Goal: Information Seeking & Learning: Compare options

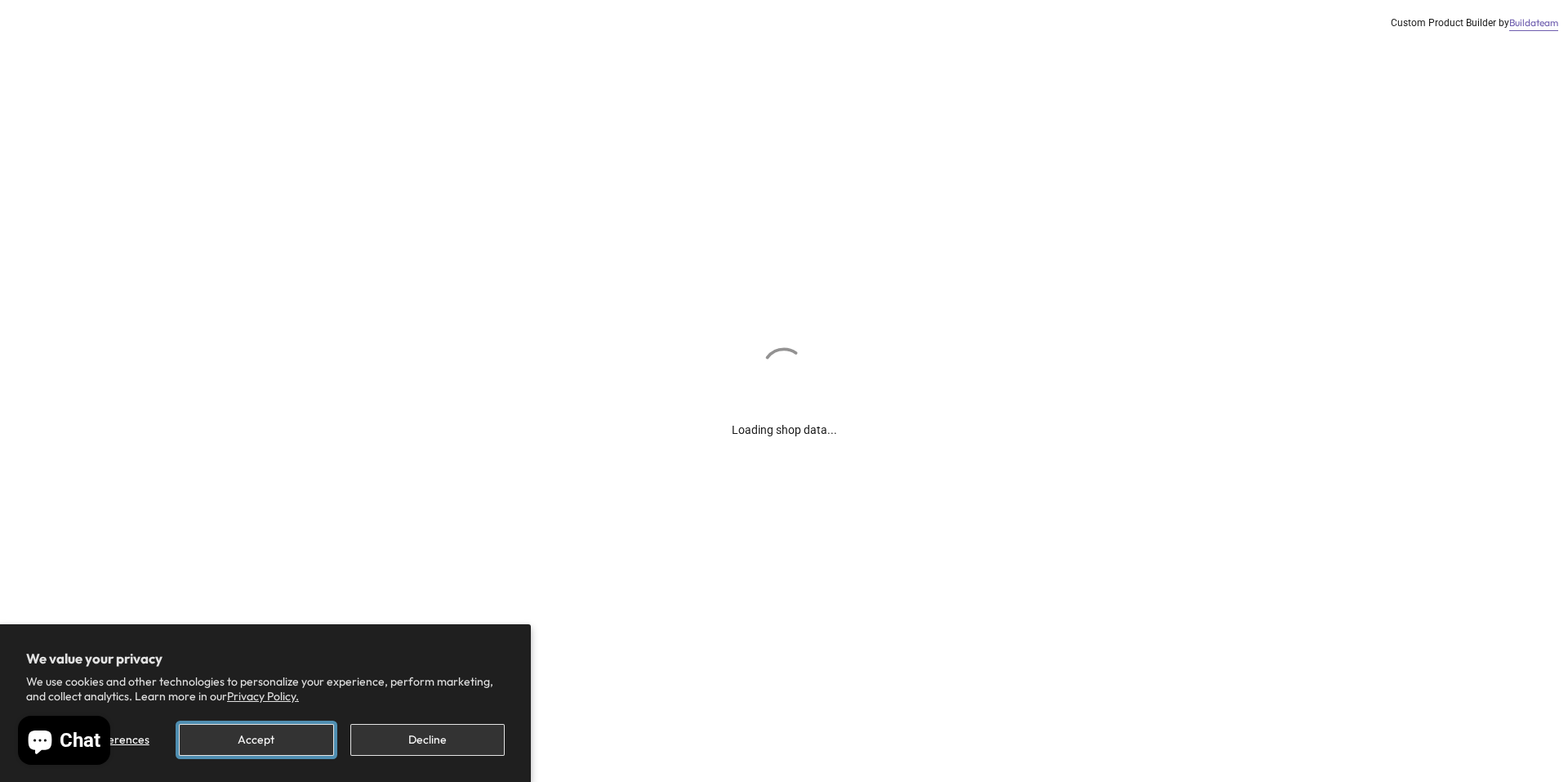
click at [242, 738] on button "Accept" at bounding box center [256, 739] width 154 height 32
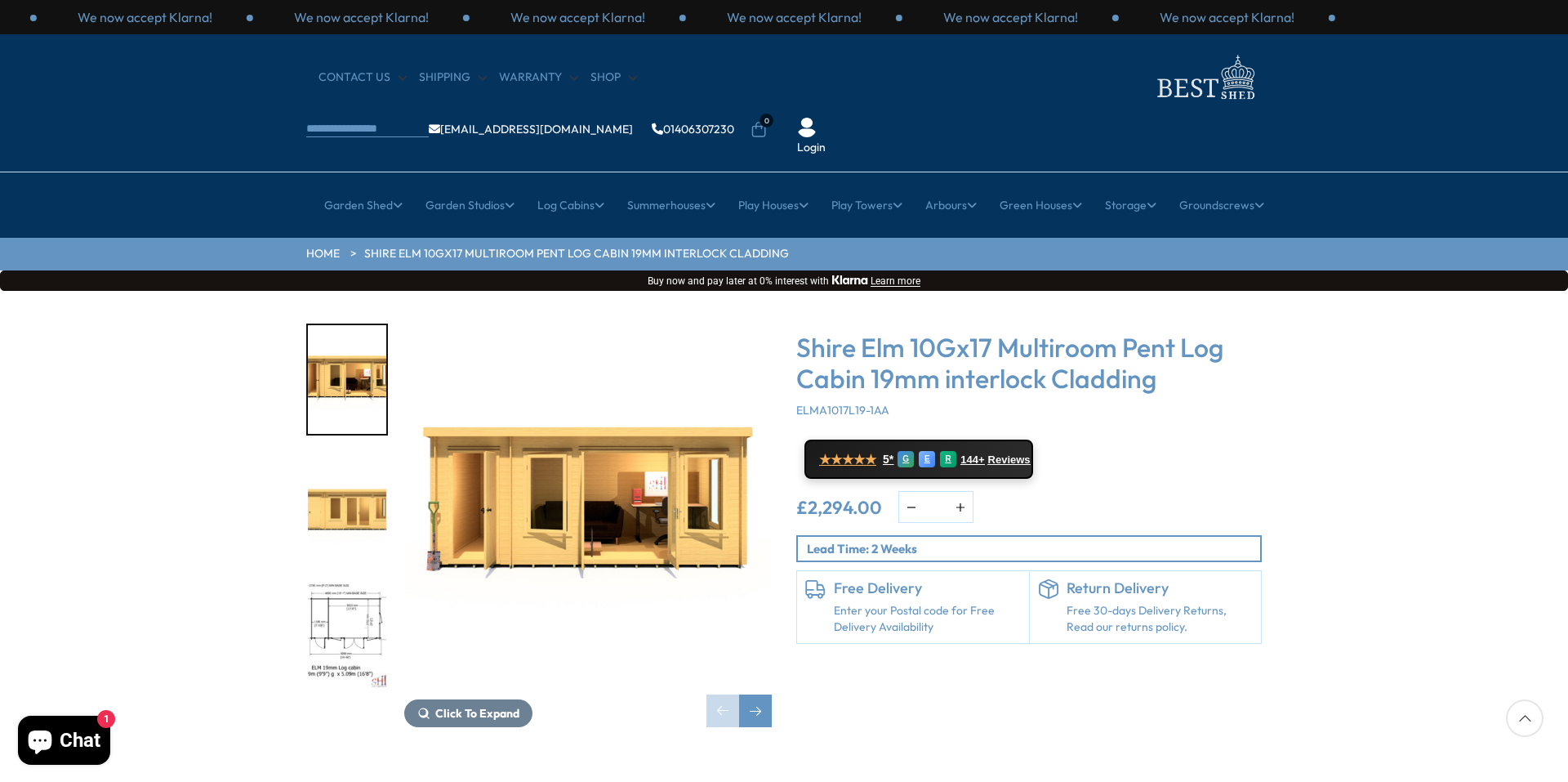
click at [588, 443] on img "1 / 10" at bounding box center [587, 507] width 367 height 368
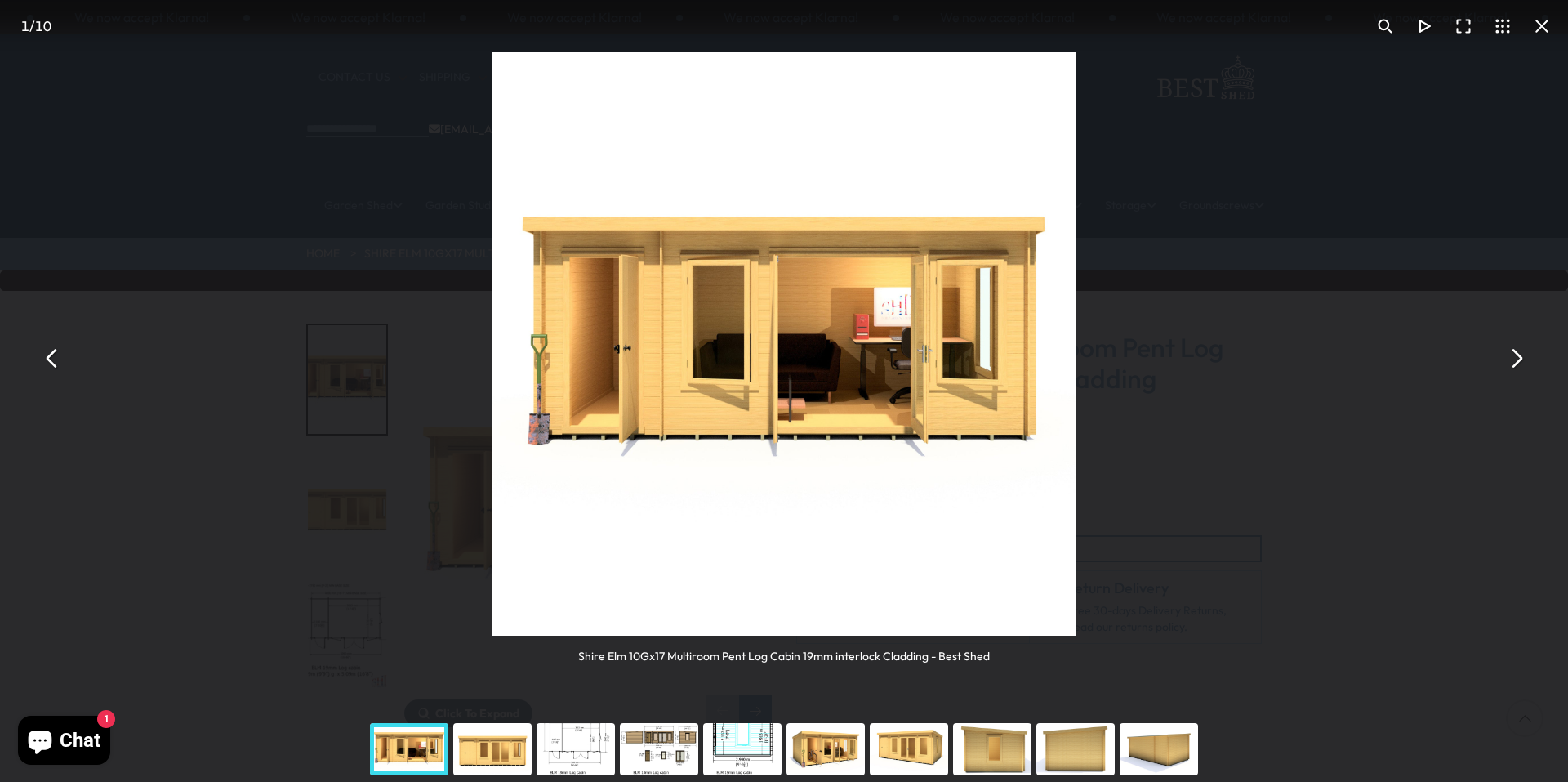
click at [513, 750] on div "You can close this modal content with the ESC key" at bounding box center [492, 748] width 83 height 65
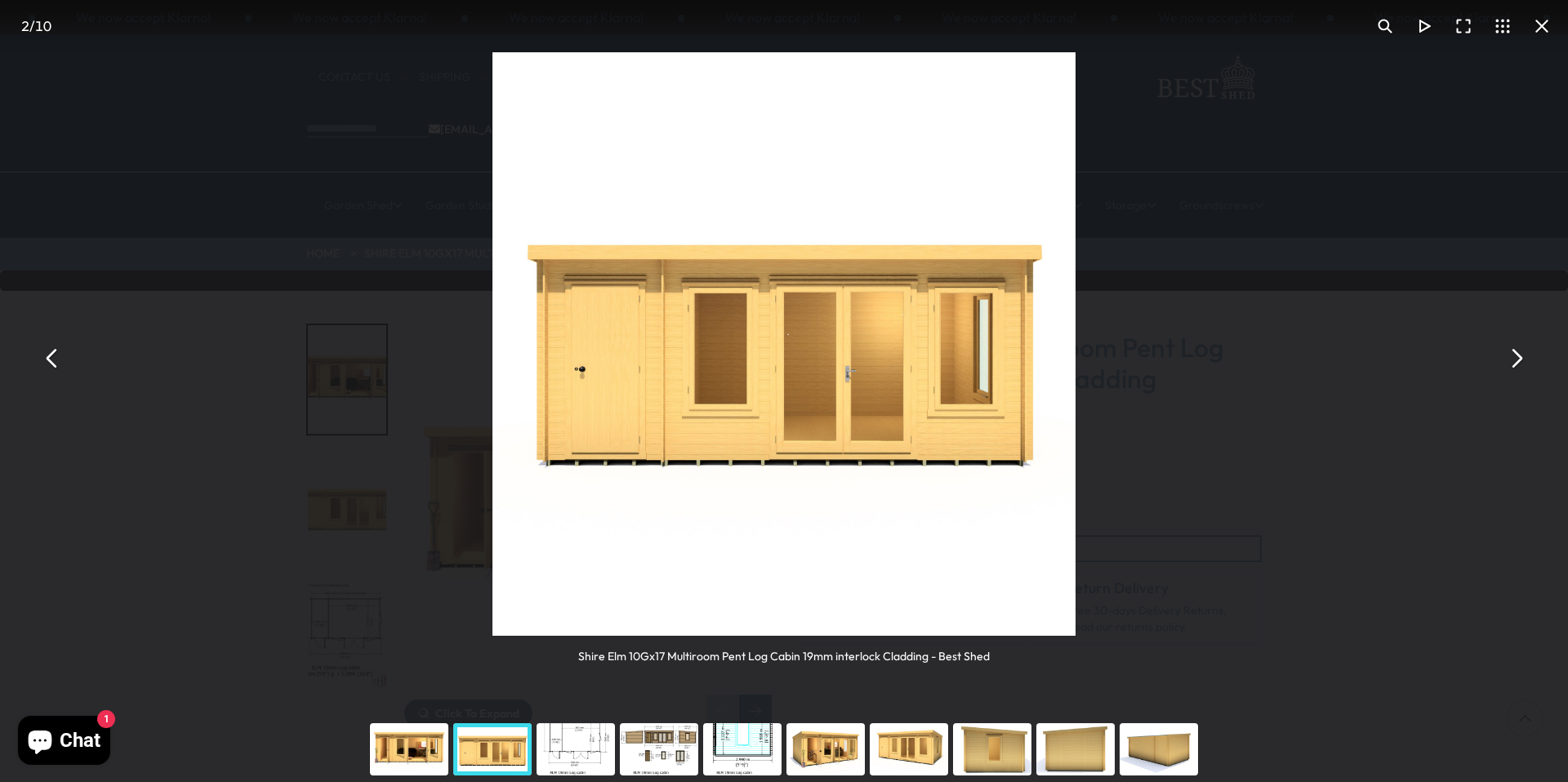
click at [396, 740] on div "You can close this modal content with the ESC key" at bounding box center [409, 748] width 83 height 65
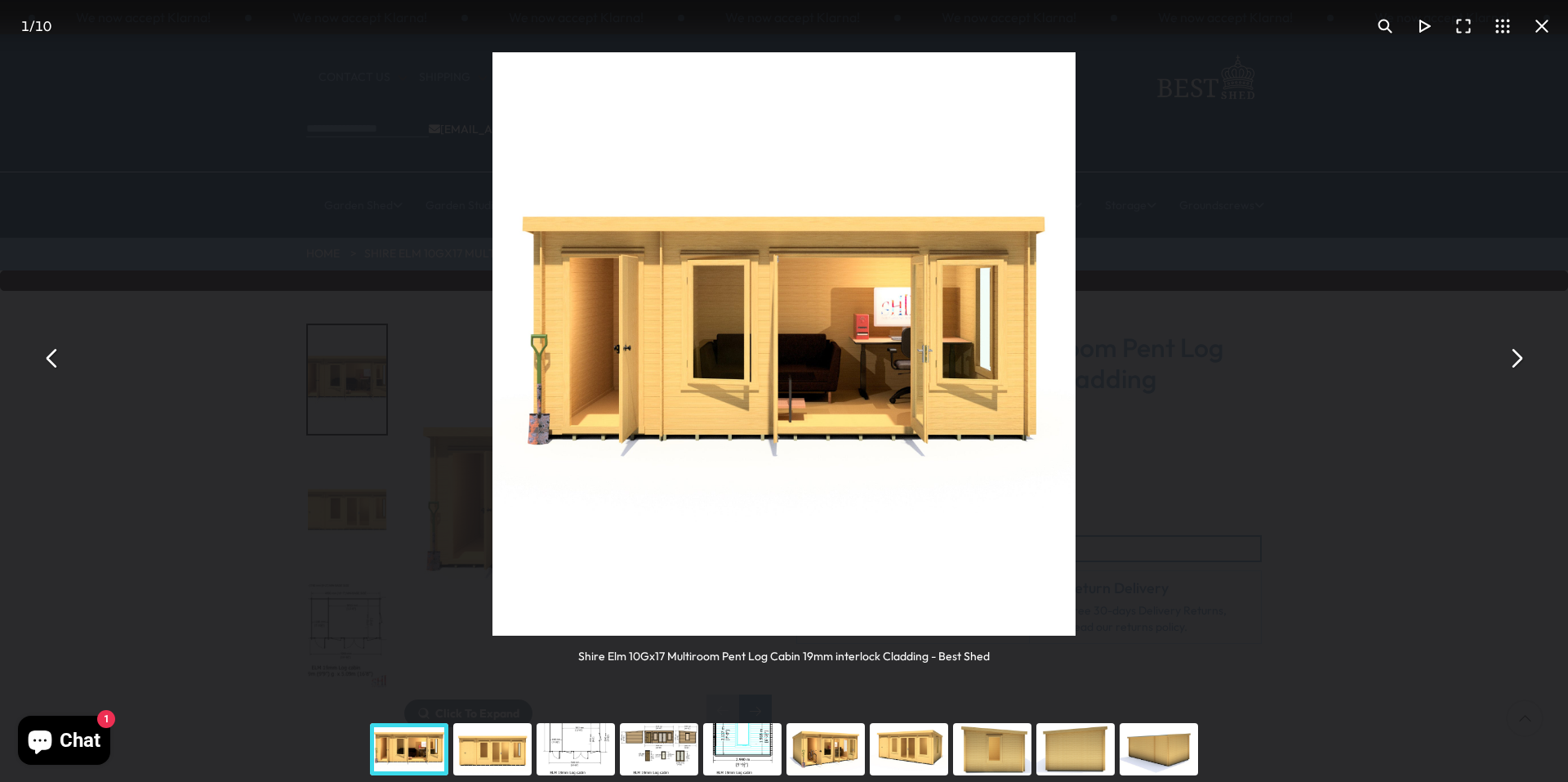
click at [483, 747] on div "You can close this modal content with the ESC key" at bounding box center [492, 748] width 83 height 65
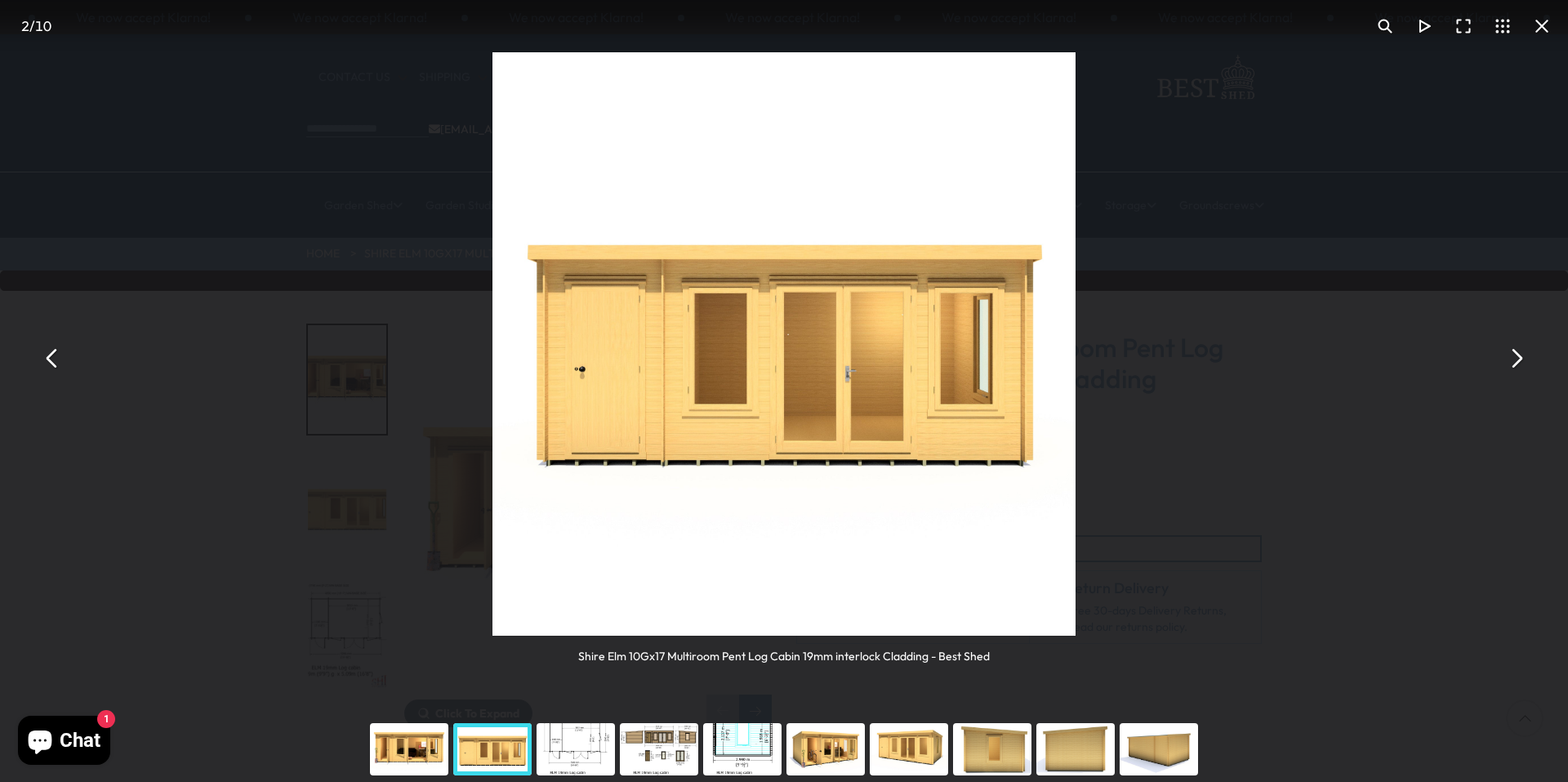
click at [581, 757] on div "You can close this modal content with the ESC key" at bounding box center [576, 748] width 83 height 65
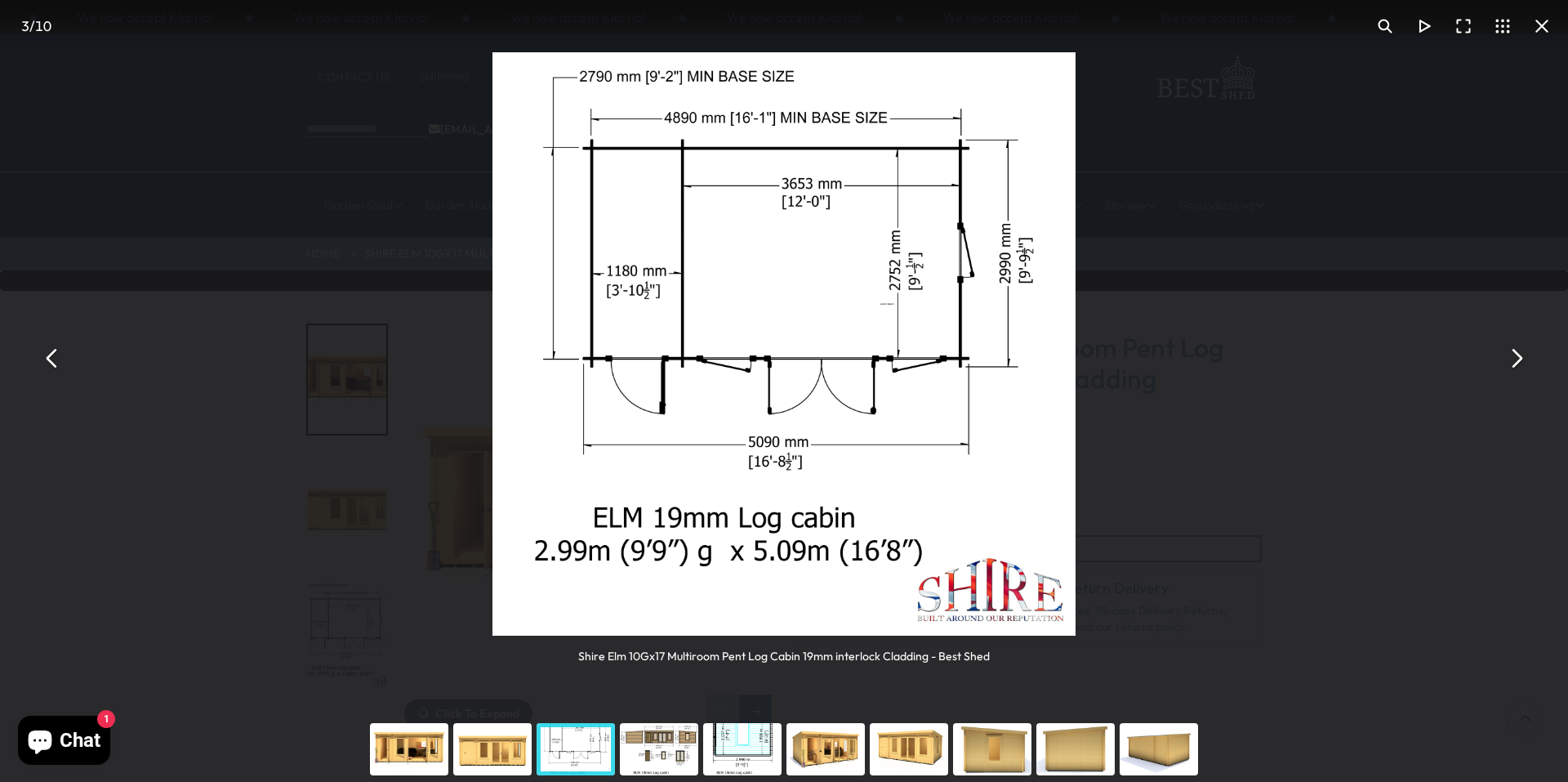
click at [648, 756] on div "You can close this modal content with the ESC key" at bounding box center [659, 748] width 83 height 65
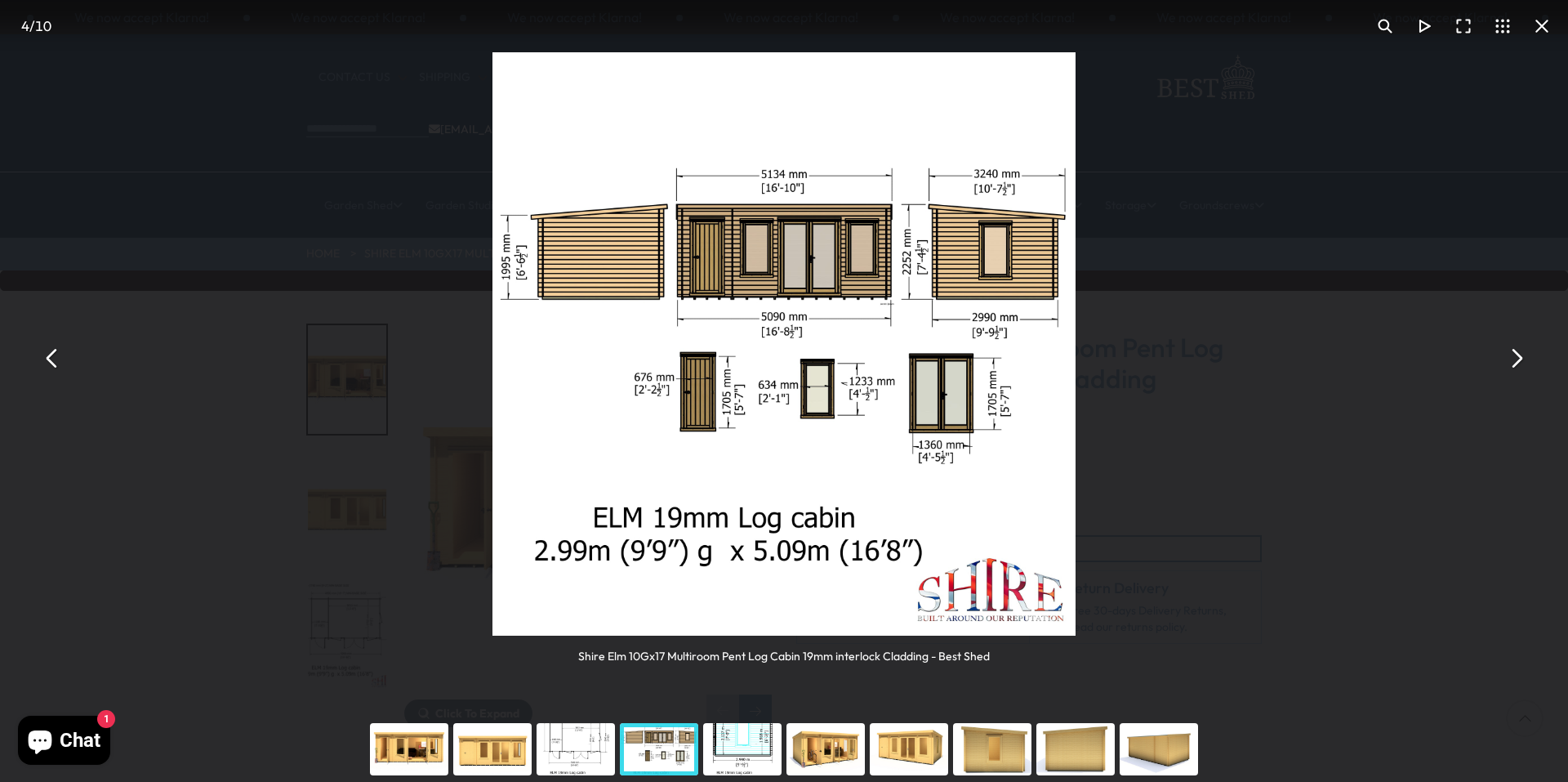
click at [767, 759] on div "You can close this modal content with the ESC key" at bounding box center [742, 748] width 83 height 65
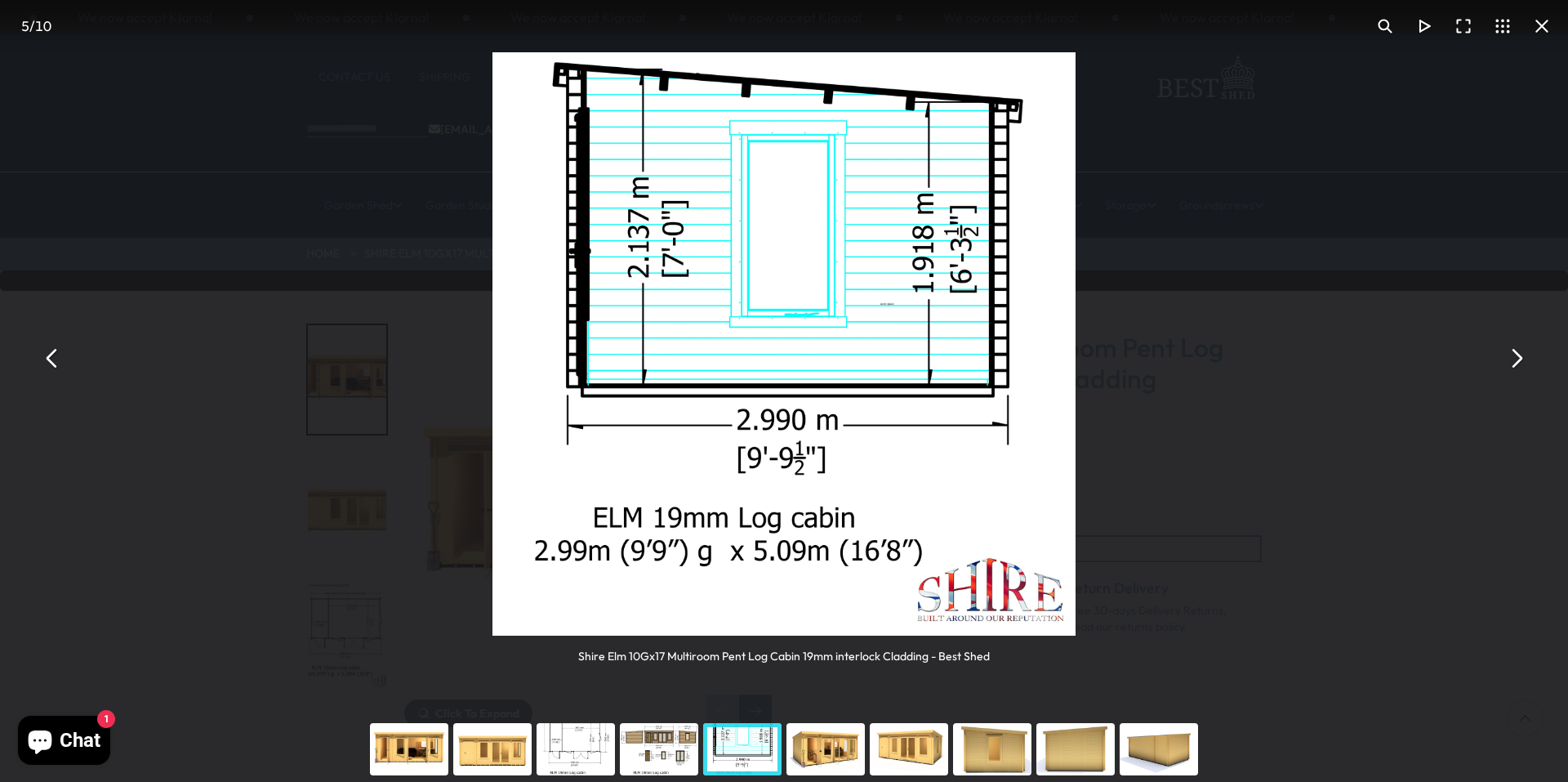
click at [810, 755] on div "You can close this modal content with the ESC key" at bounding box center [825, 748] width 83 height 65
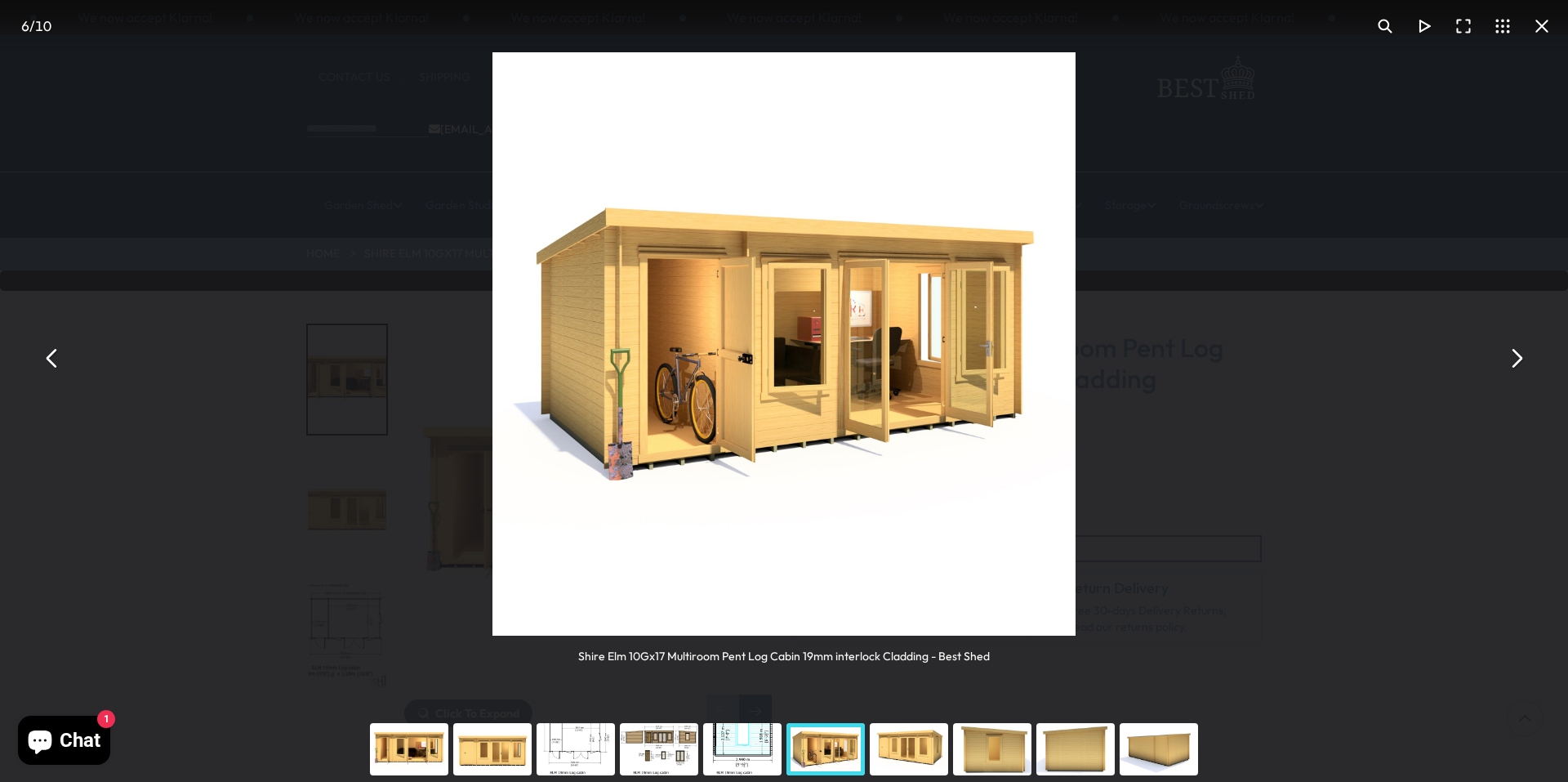
click at [904, 756] on div "You can close this modal content with the ESC key" at bounding box center [908, 748] width 83 height 65
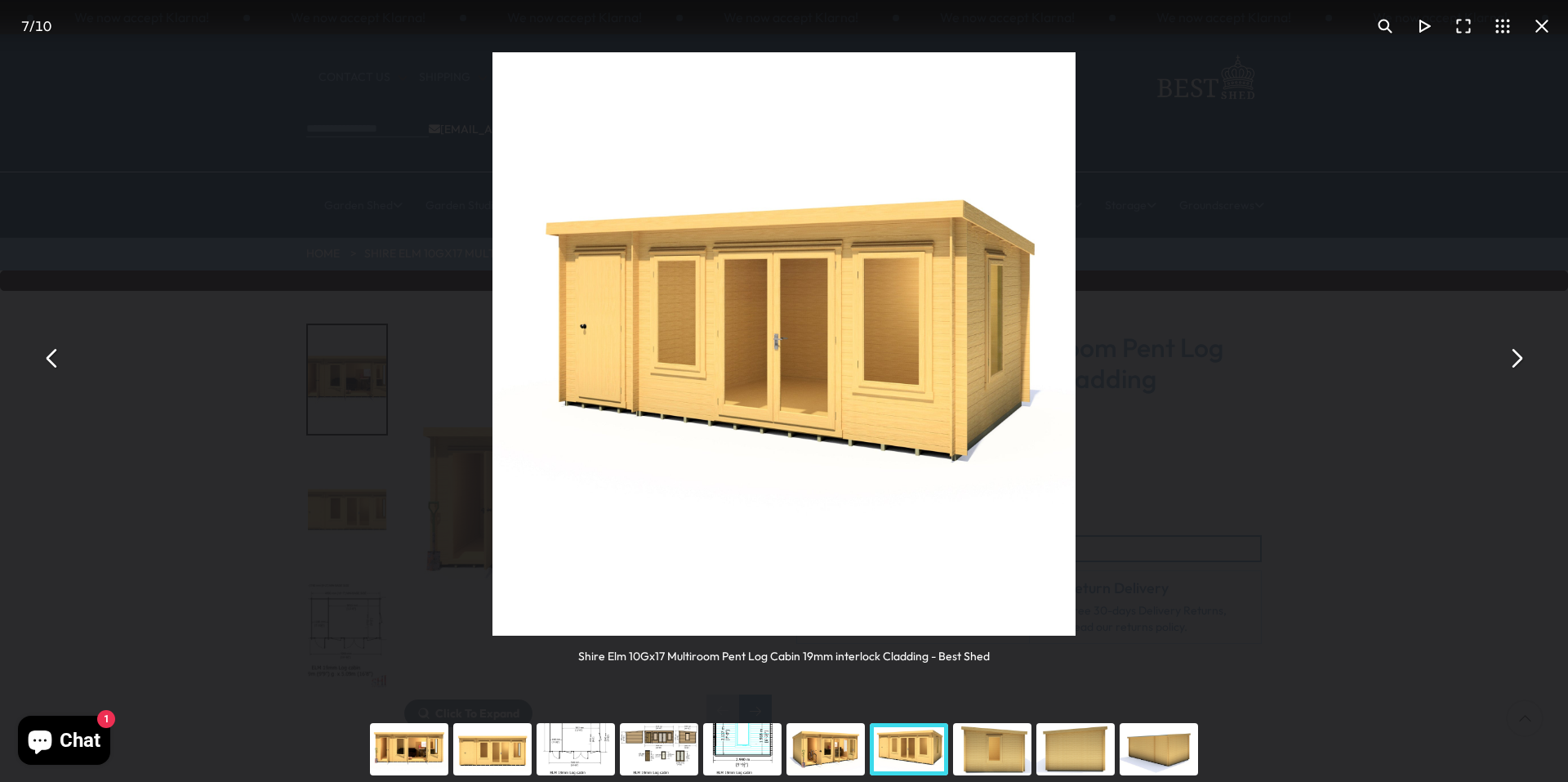
click at [989, 754] on div "You can close this modal content with the ESC key" at bounding box center [992, 748] width 83 height 65
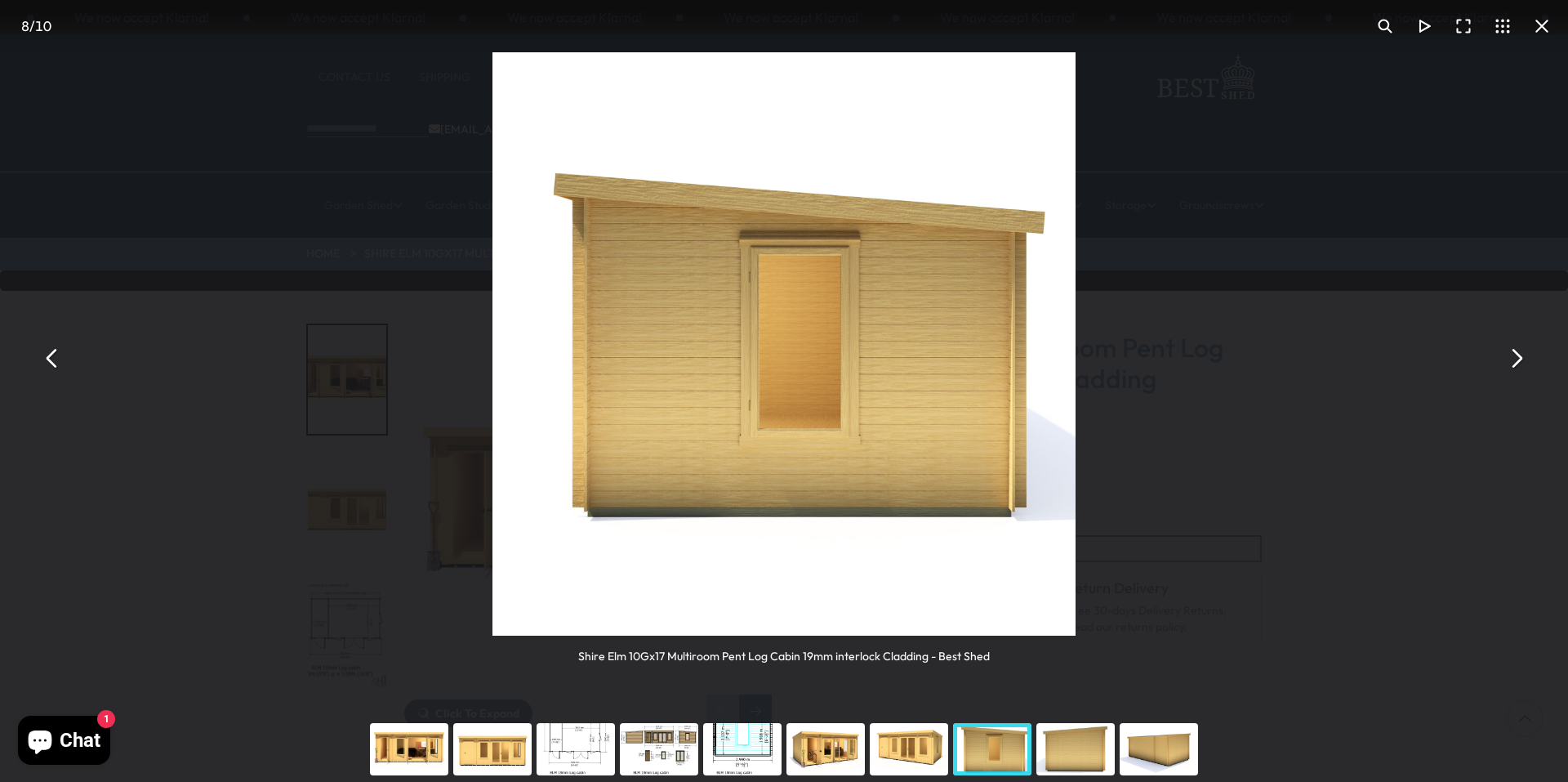
click at [1060, 752] on div "You can close this modal content with the ESC key" at bounding box center [1075, 748] width 83 height 65
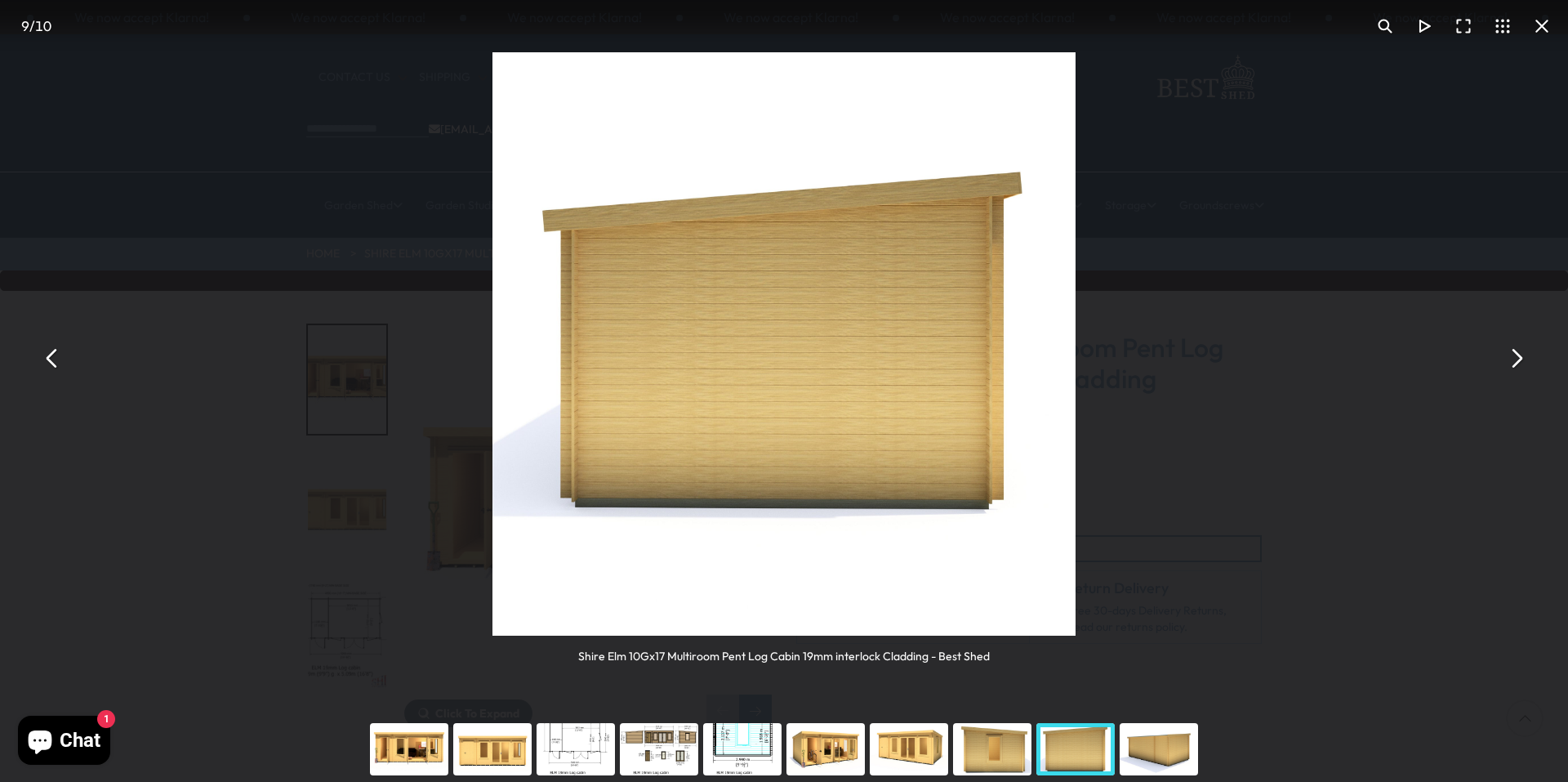
click at [1183, 744] on div "You can close this modal content with the ESC key" at bounding box center [1158, 748] width 83 height 65
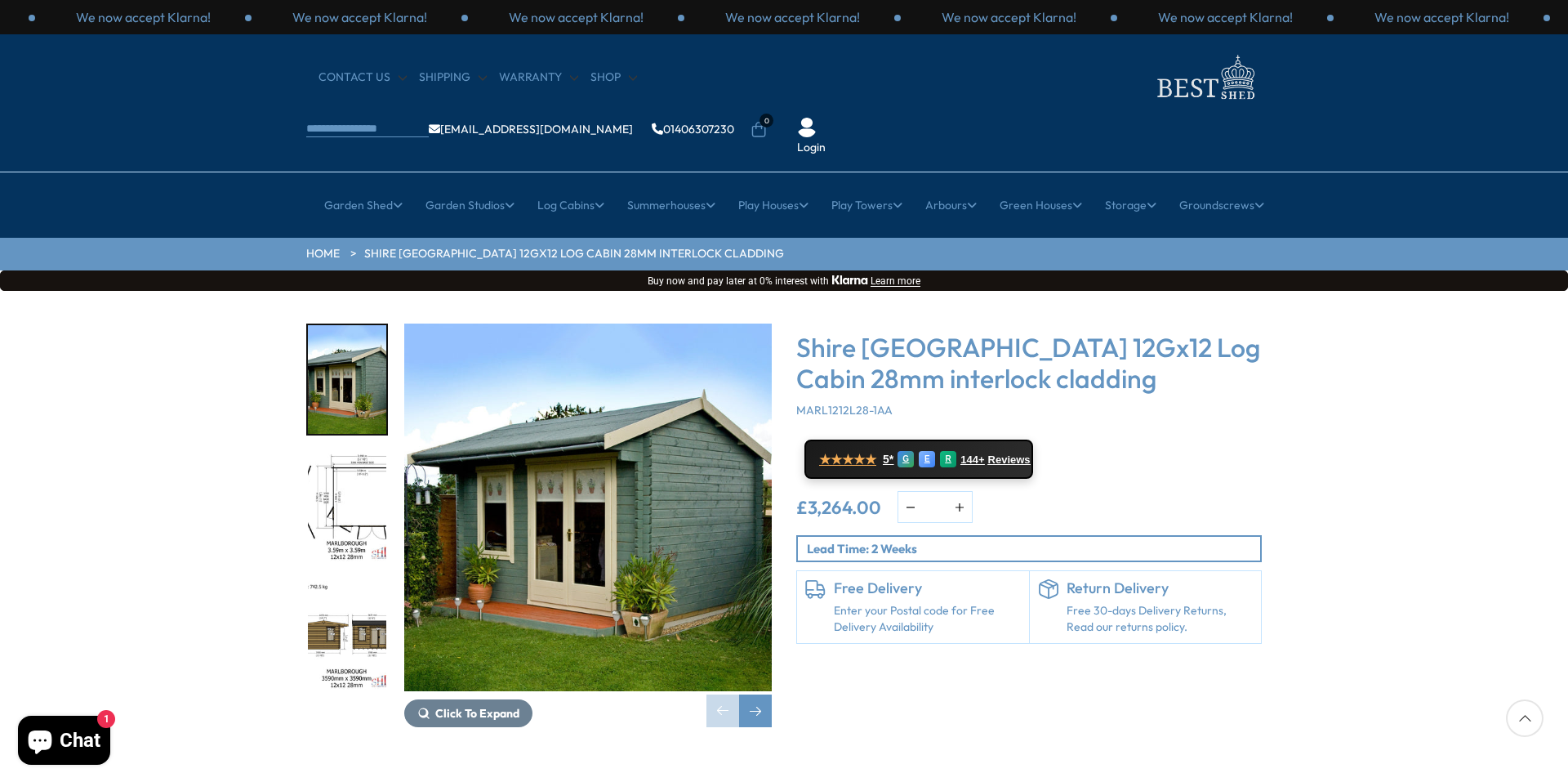
click at [558, 483] on img "1 / 18" at bounding box center [587, 507] width 367 height 368
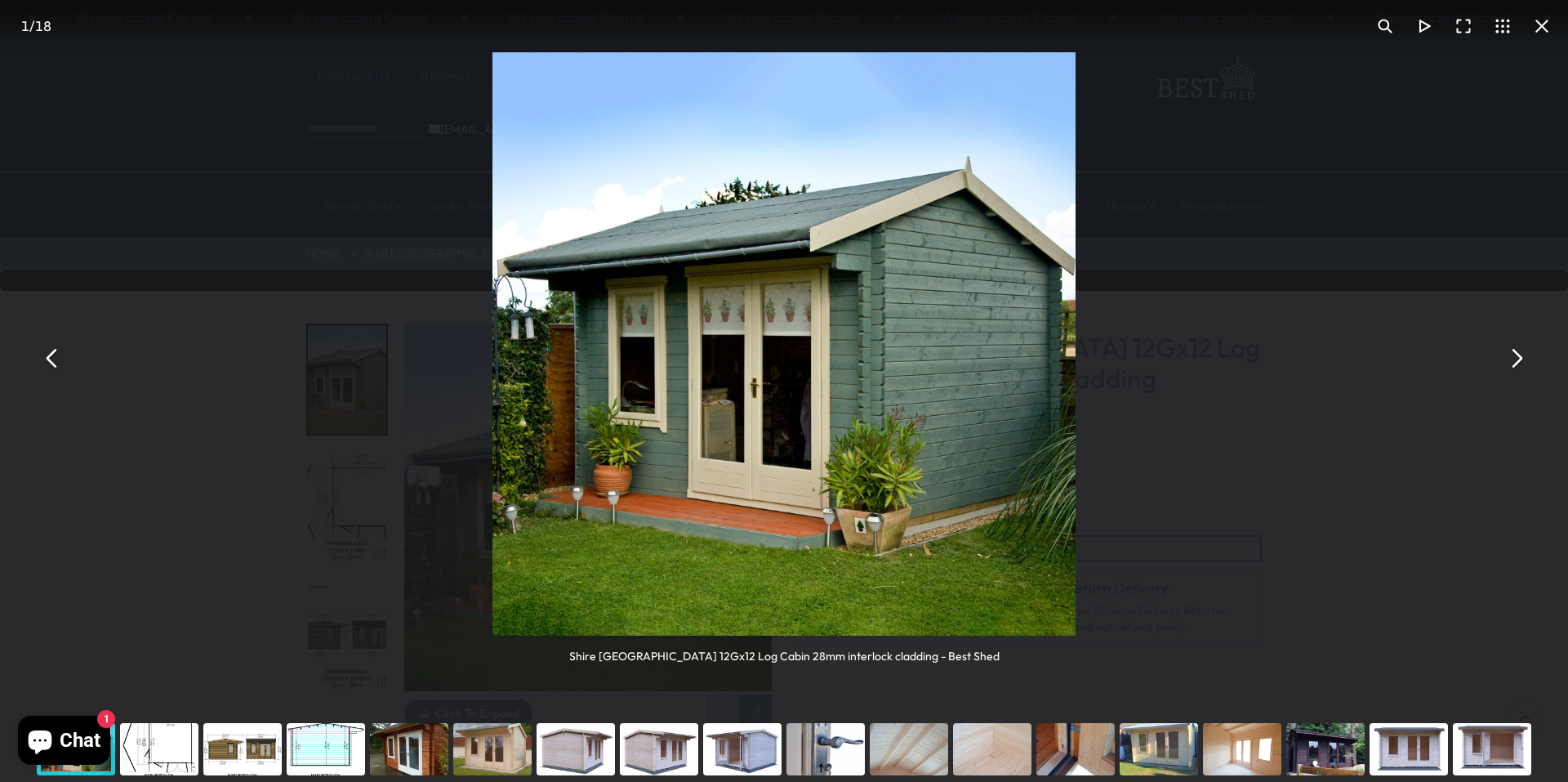
click at [142, 757] on div "You can close this modal content with the ESC key" at bounding box center [159, 748] width 83 height 65
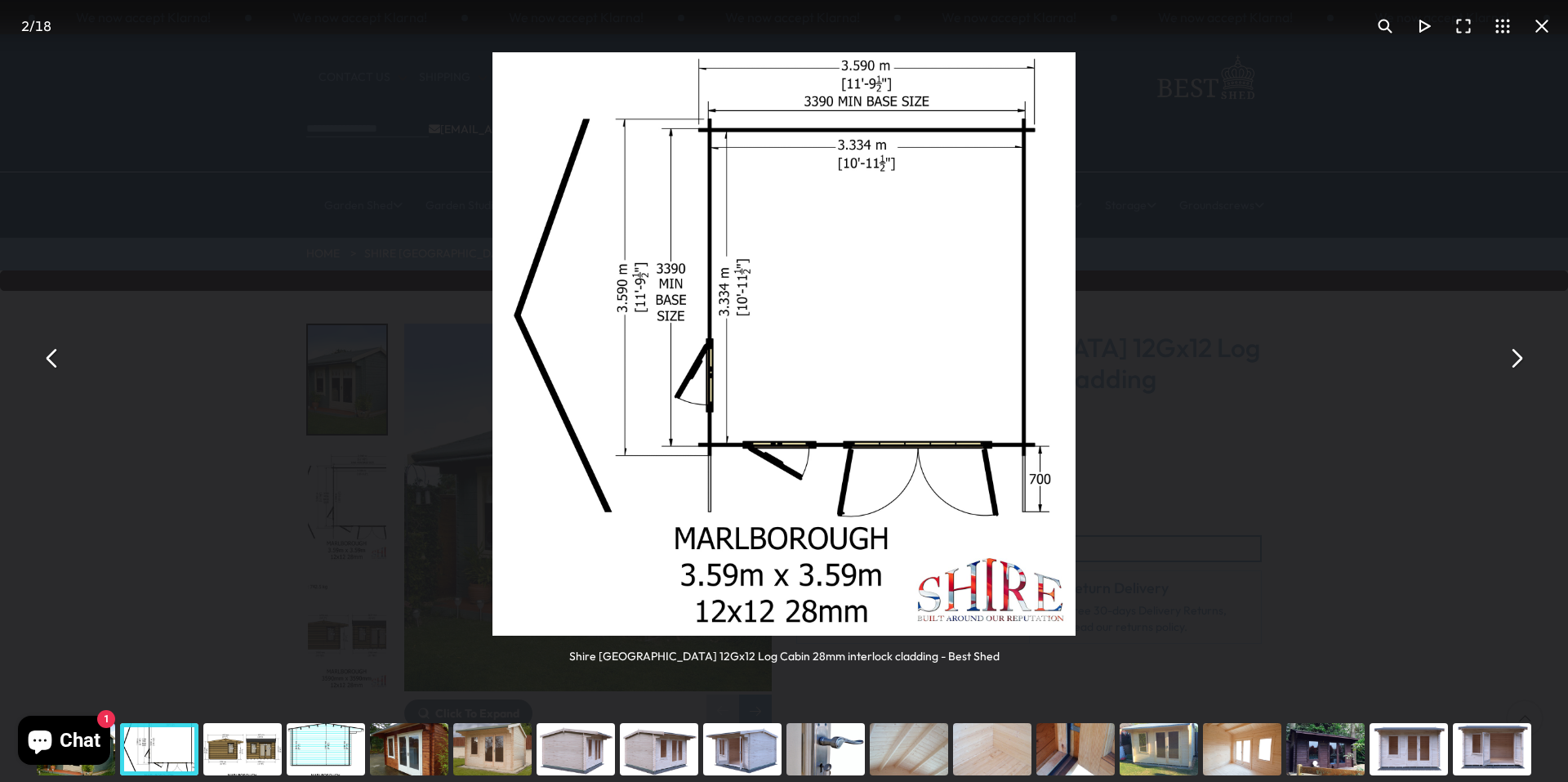
click at [411, 761] on div "You can close this modal content with the ESC key" at bounding box center [409, 748] width 83 height 65
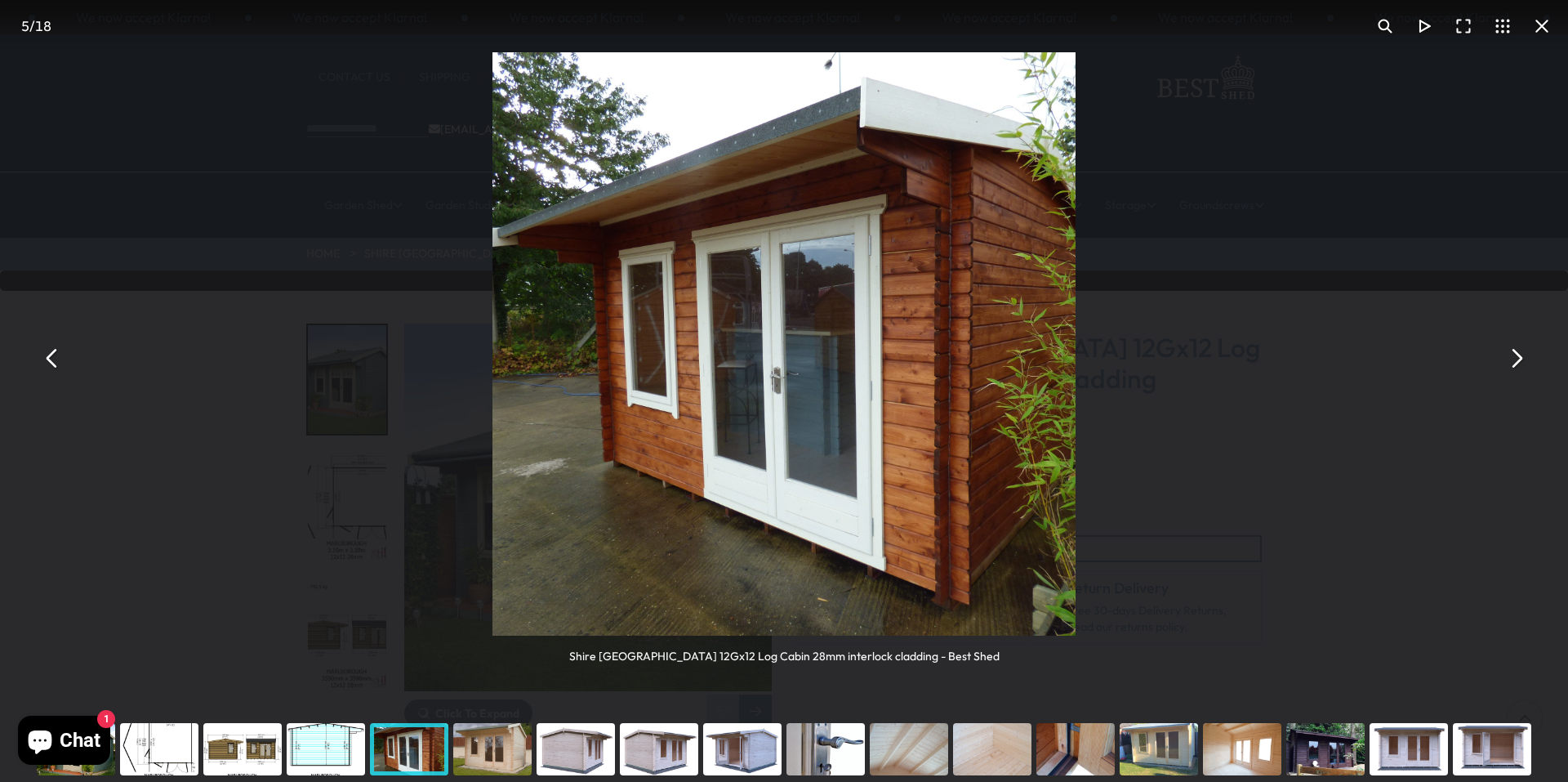
click at [477, 758] on div "You can close this modal content with the ESC key" at bounding box center [492, 748] width 83 height 65
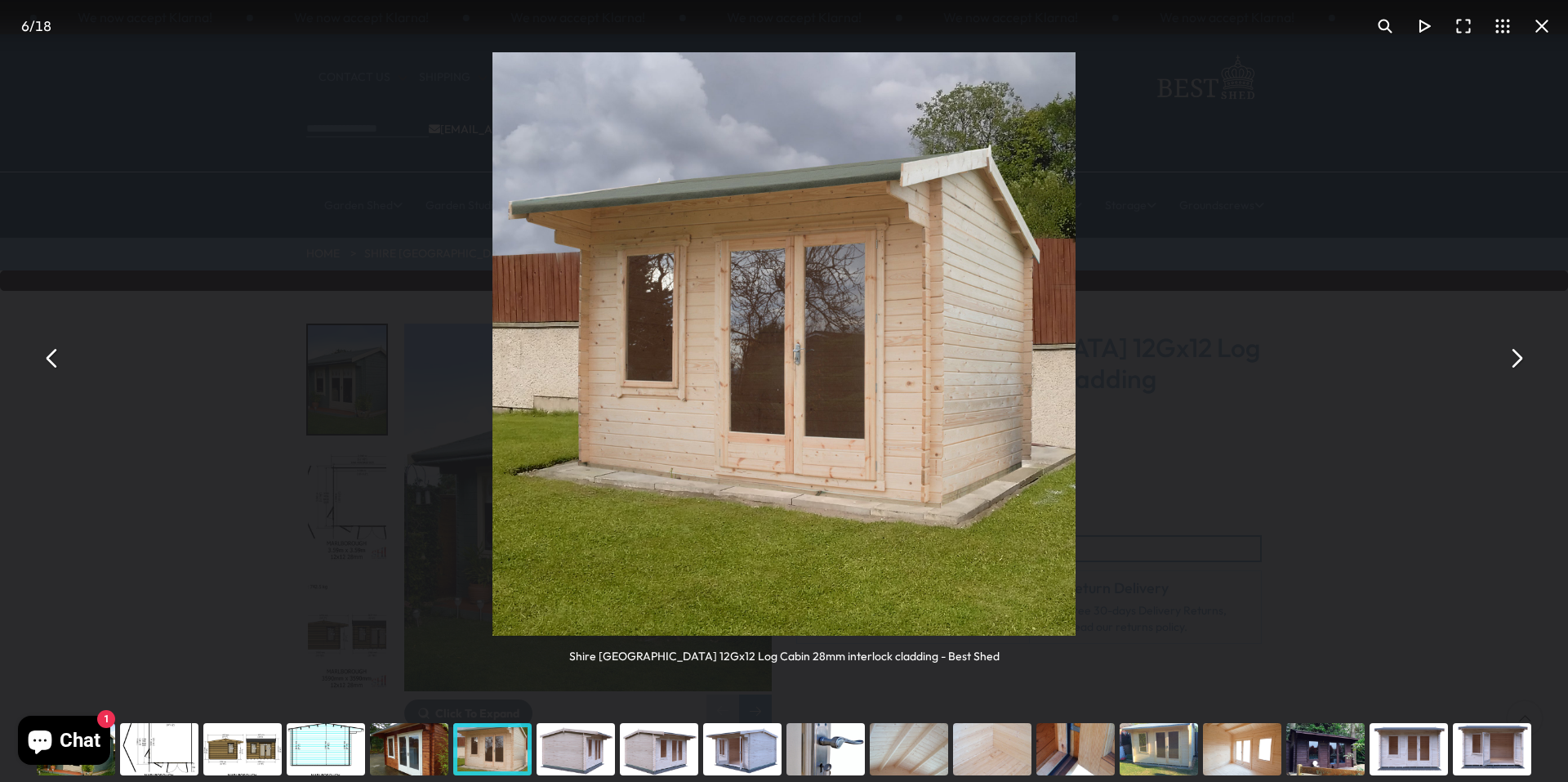
click at [558, 754] on div "You can close this modal content with the ESC key" at bounding box center [576, 748] width 83 height 65
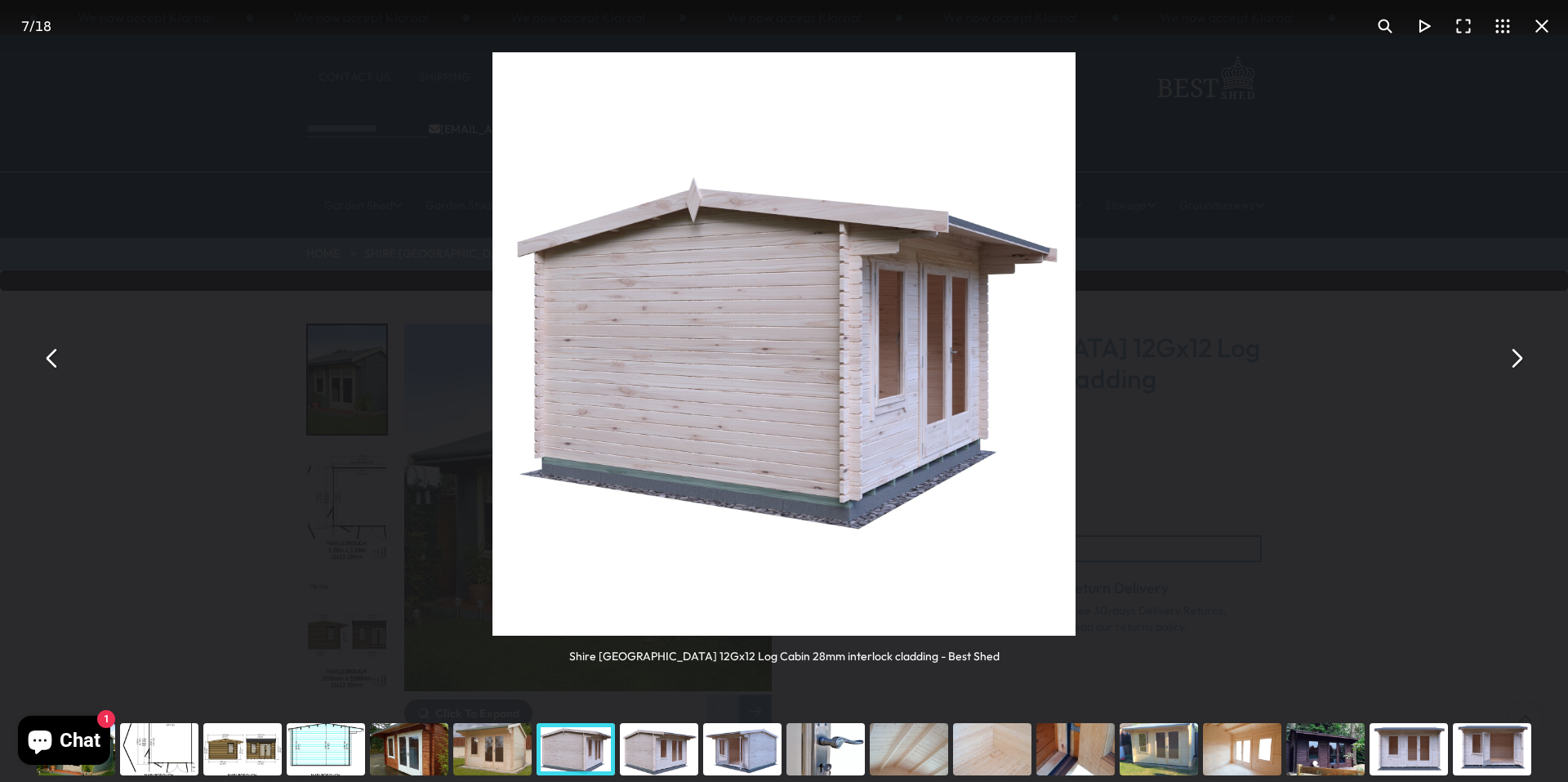
click at [655, 753] on div "You can close this modal content with the ESC key" at bounding box center [659, 748] width 83 height 65
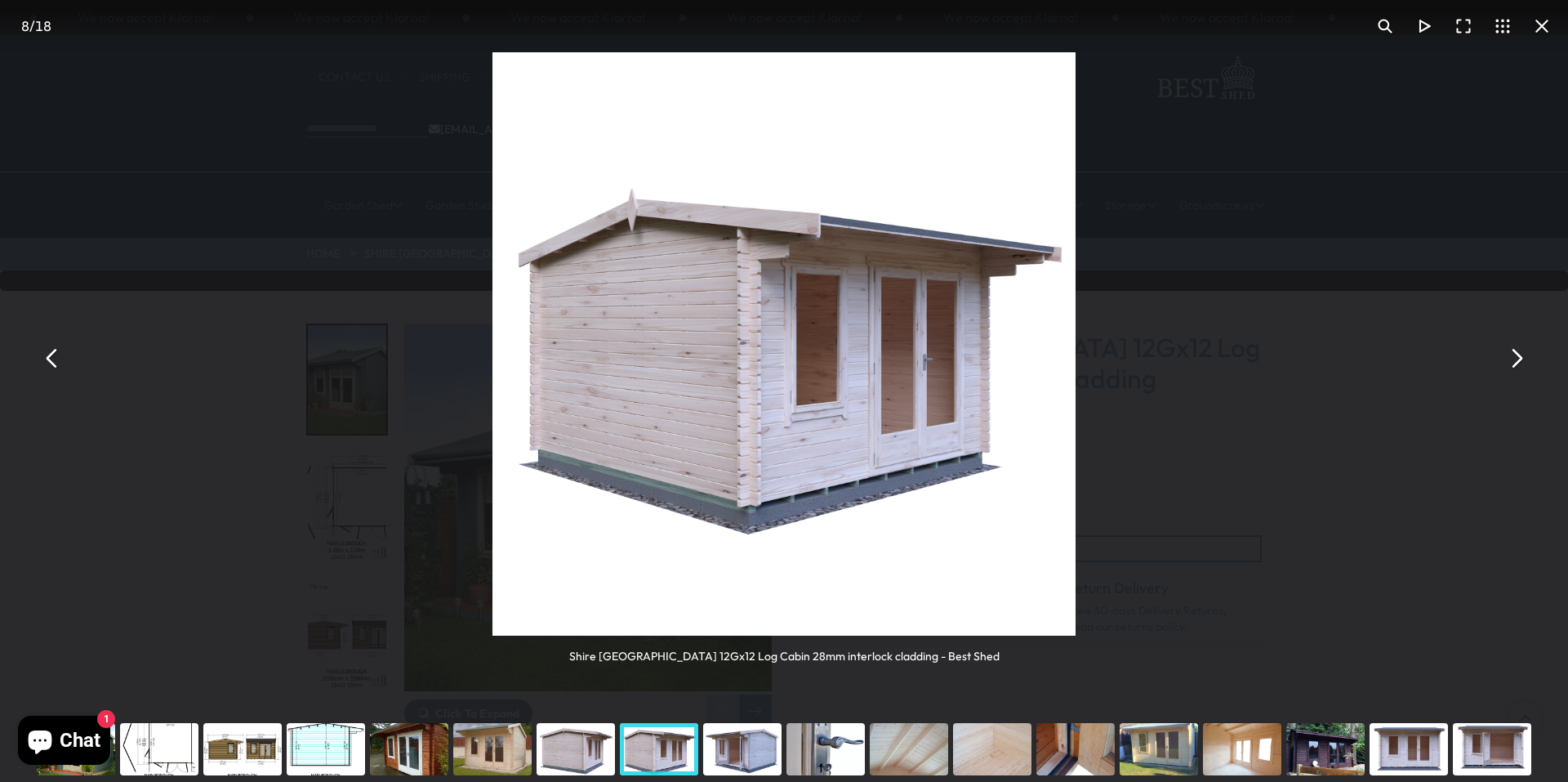
click at [736, 750] on div "You can close this modal content with the ESC key" at bounding box center [742, 748] width 83 height 65
